Goal: Task Accomplishment & Management: Use online tool/utility

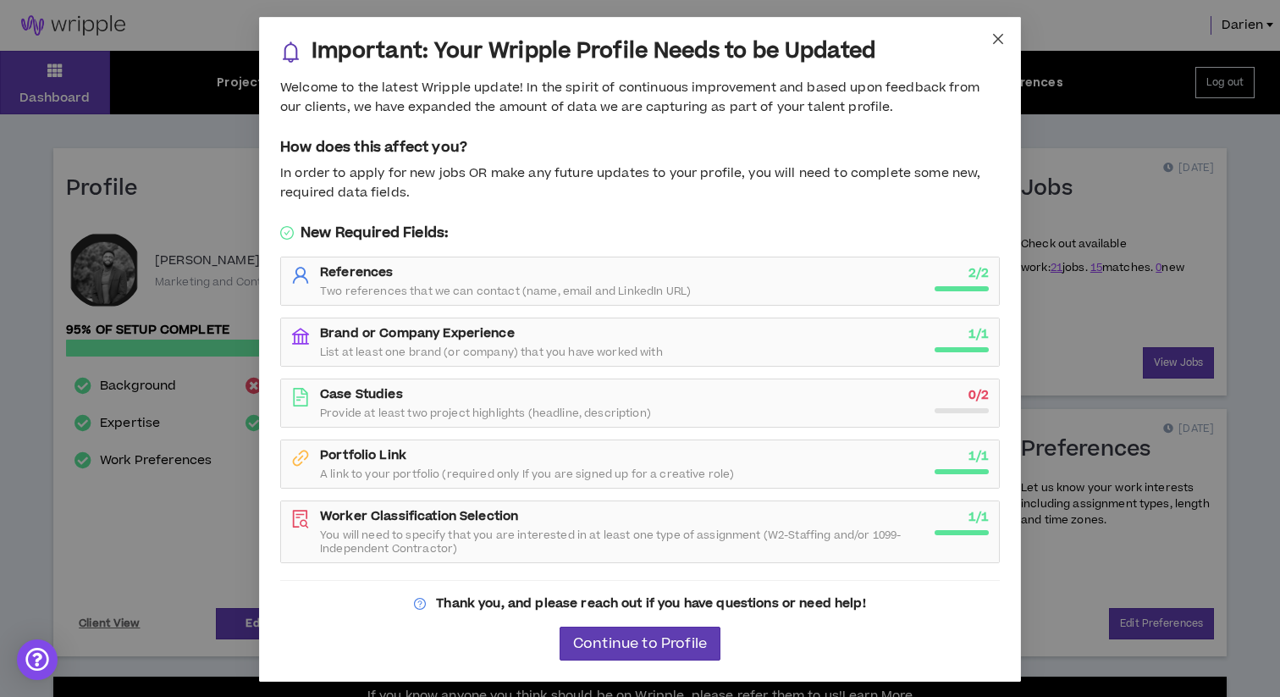
click at [993, 43] on icon "close" at bounding box center [998, 39] width 10 height 10
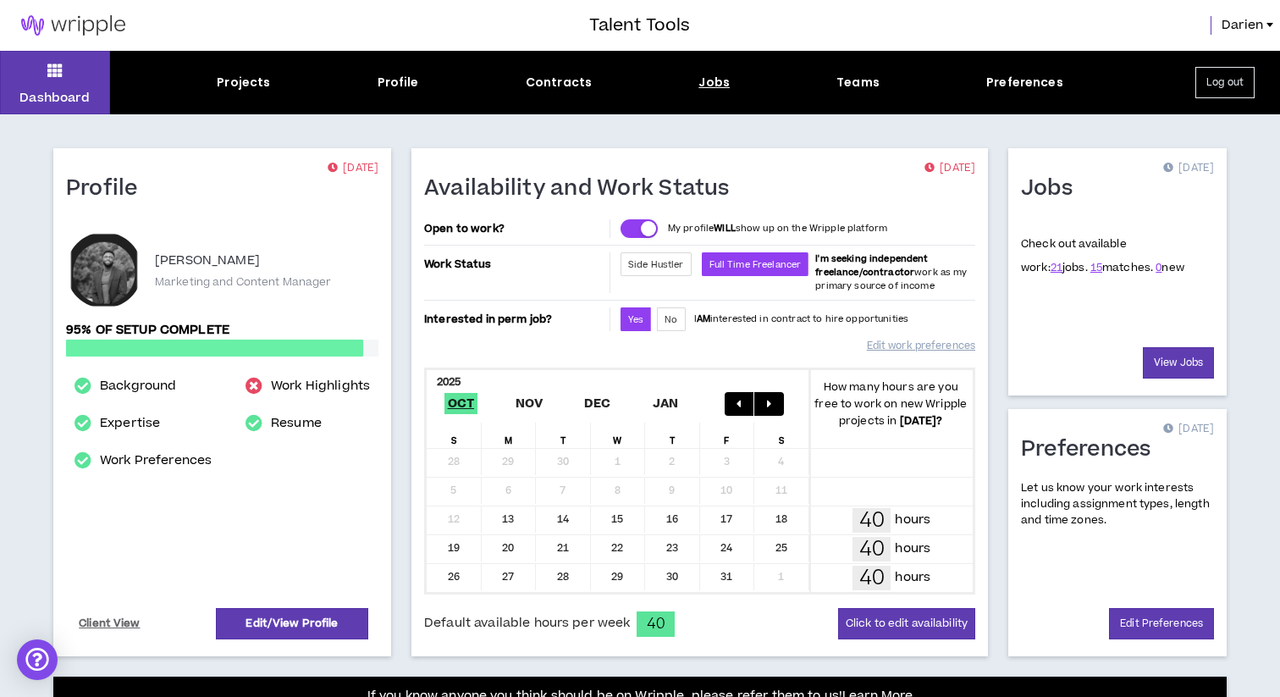
click at [716, 79] on div "Jobs" at bounding box center [713, 83] width 31 height 18
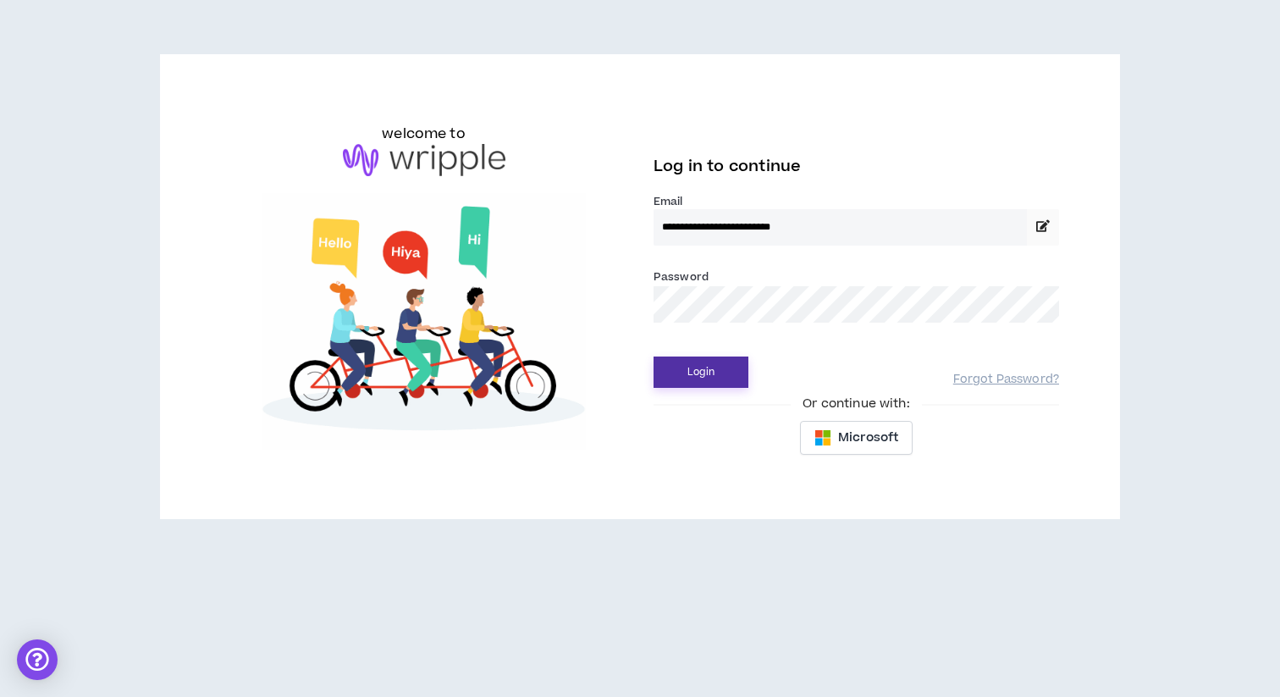
click at [686, 357] on button "Login" at bounding box center [700, 371] width 95 height 31
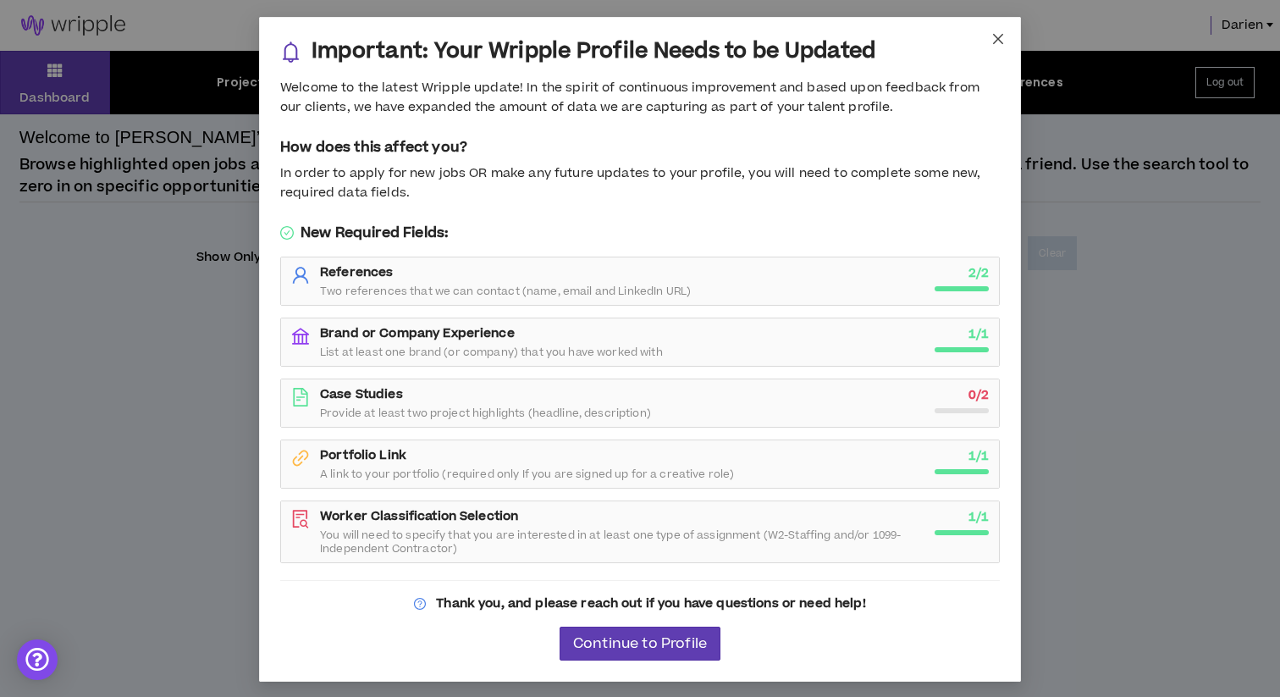
click at [999, 45] on icon "close" at bounding box center [998, 39] width 14 height 14
